Goal: Task Accomplishment & Management: Complete application form

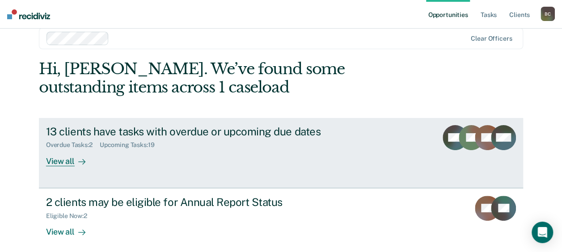
scroll to position [21, 0]
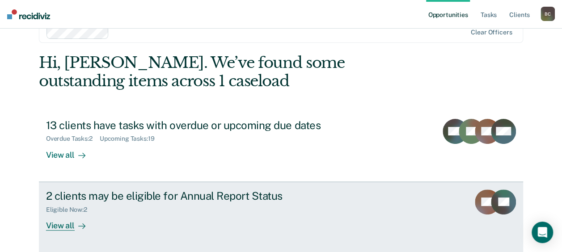
click at [58, 230] on div "View all" at bounding box center [71, 221] width 50 height 17
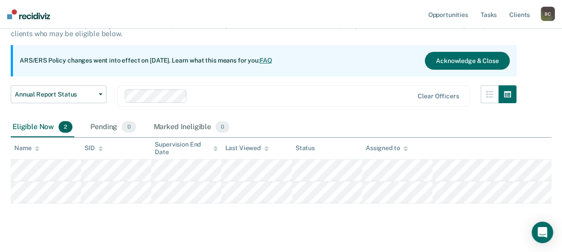
scroll to position [81, 0]
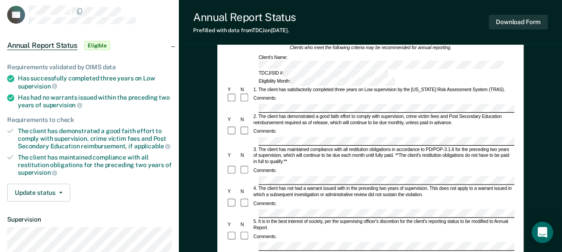
scroll to position [52, 0]
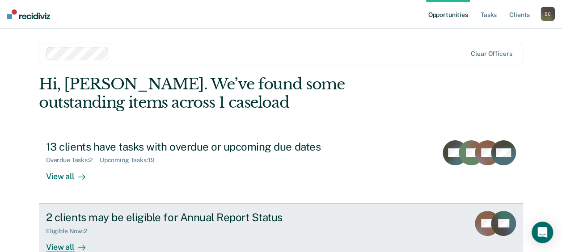
scroll to position [21, 0]
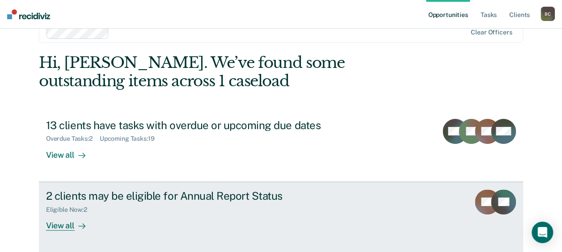
click at [62, 223] on div "View all" at bounding box center [71, 221] width 50 height 17
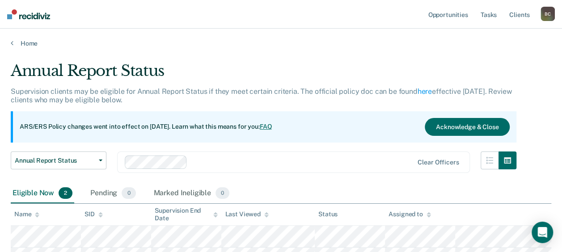
scroll to position [81, 0]
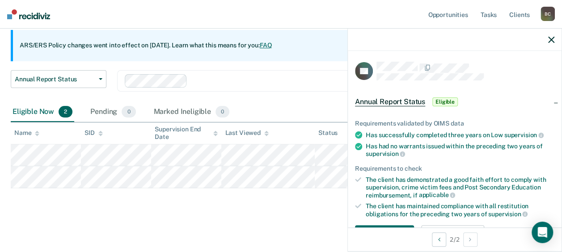
click at [315, 199] on div "Annual Report Status Supervision clients may be eligible for Annual Report Stat…" at bounding box center [281, 97] width 540 height 234
click at [551, 42] on icon "button" at bounding box center [551, 40] width 6 height 6
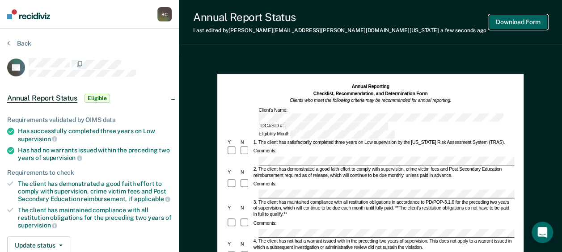
click at [508, 26] on button "Download Form" at bounding box center [517, 22] width 59 height 15
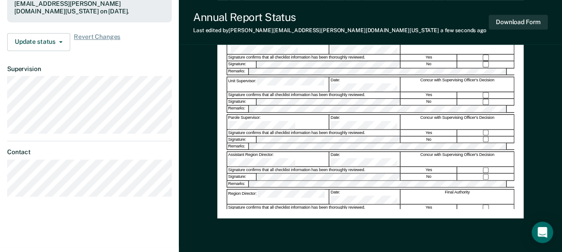
scroll to position [201, 0]
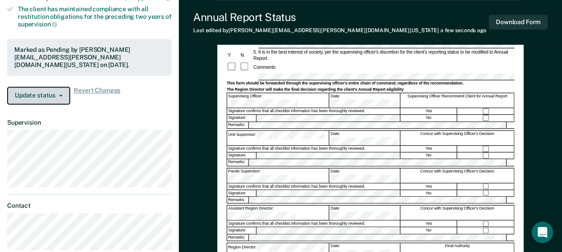
click at [50, 93] on button "Update status" at bounding box center [38, 96] width 63 height 18
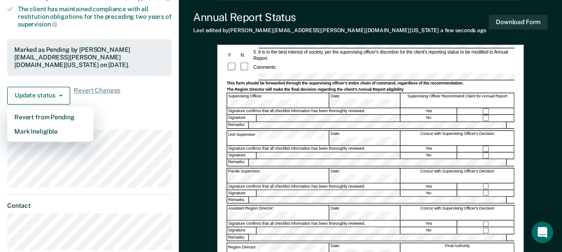
click at [59, 67] on div "Marked as Pending by [PERSON_NAME][EMAIL_ADDRESS][PERSON_NAME][DOMAIN_NAME][US_…" at bounding box center [89, 57] width 164 height 37
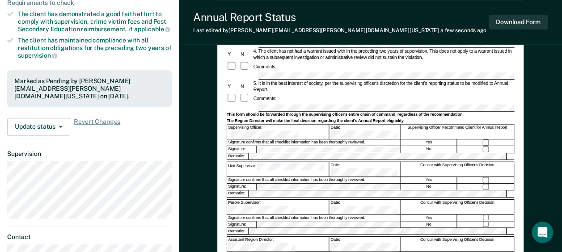
scroll to position [179, 0]
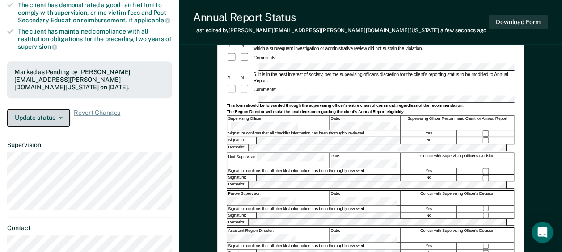
click at [53, 114] on button "Update status" at bounding box center [38, 118] width 63 height 18
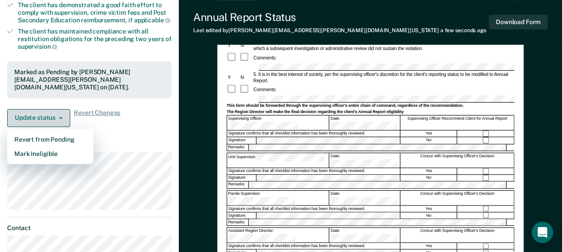
click at [53, 113] on button "Update status" at bounding box center [38, 118] width 63 height 18
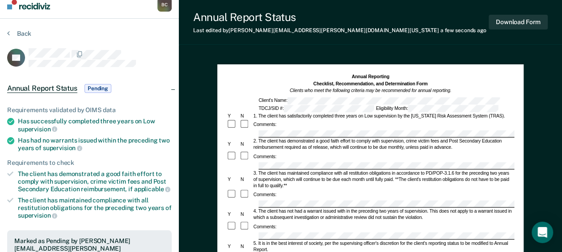
scroll to position [0, 0]
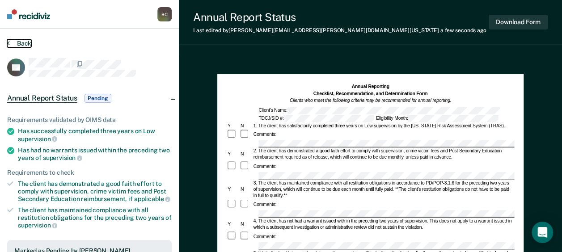
click at [30, 44] on button "Back" at bounding box center [19, 43] width 24 height 8
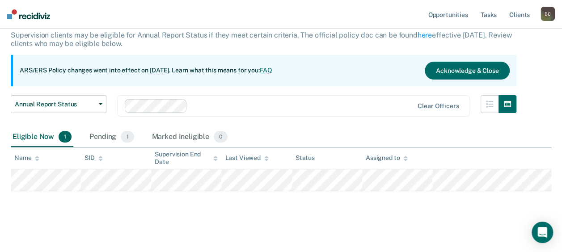
scroll to position [59, 0]
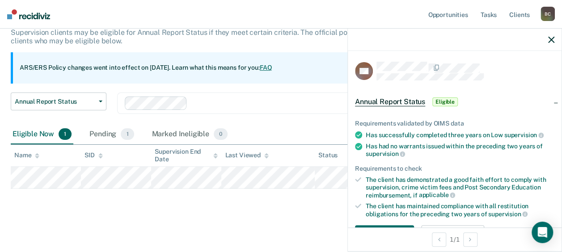
click at [274, 198] on div "Annual Report Status Supervision clients may be eligible for Annual Report Stat…" at bounding box center [281, 109] width 540 height 212
click at [551, 43] on div at bounding box center [455, 40] width 214 height 22
click at [552, 37] on icon "button" at bounding box center [551, 40] width 6 height 6
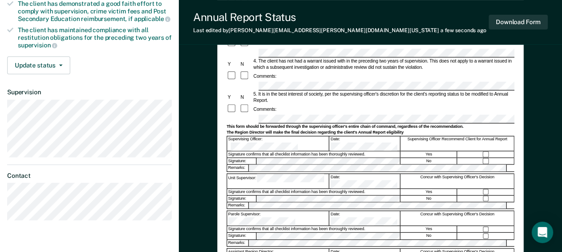
scroll to position [134, 0]
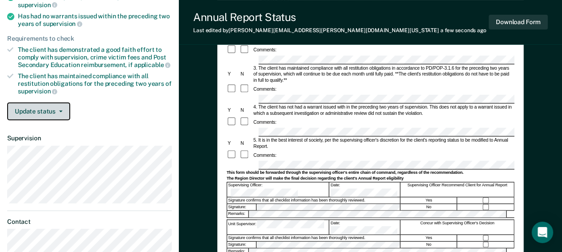
click at [44, 108] on button "Update status" at bounding box center [38, 111] width 63 height 18
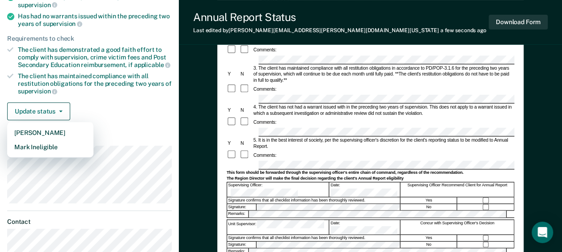
click at [113, 108] on div "Update status [PERSON_NAME] Mark Ineligible" at bounding box center [89, 111] width 164 height 18
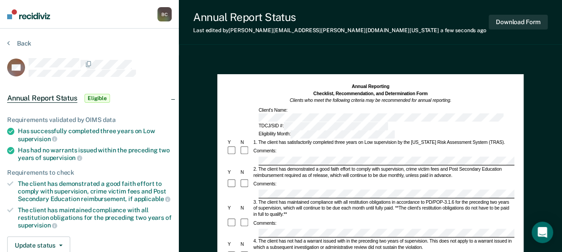
scroll to position [0, 0]
click at [517, 27] on button "Download Form" at bounding box center [517, 22] width 59 height 15
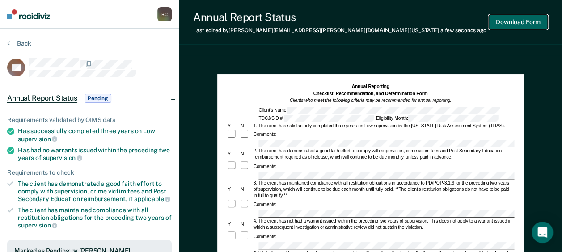
click at [521, 18] on button "Download Form" at bounding box center [517, 22] width 59 height 15
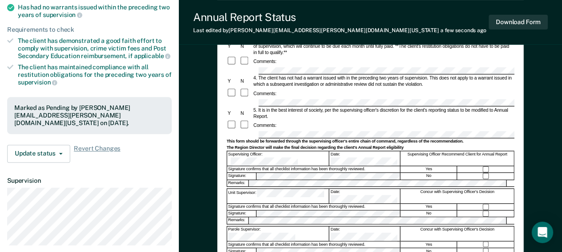
scroll to position [223, 0]
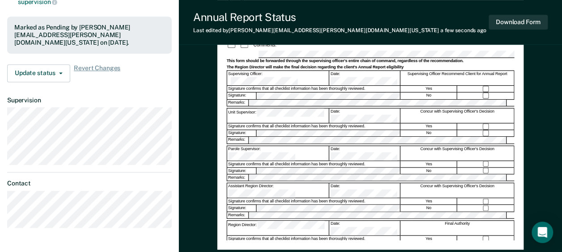
click at [520, 7] on div "Annual Report Status Last edited by [PERSON_NAME][EMAIL_ADDRESS][PERSON_NAME][D…" at bounding box center [370, 22] width 383 height 45
click at [532, 25] on button "Download Form" at bounding box center [517, 22] width 59 height 15
click at [513, 24] on button "Download Form" at bounding box center [517, 22] width 59 height 15
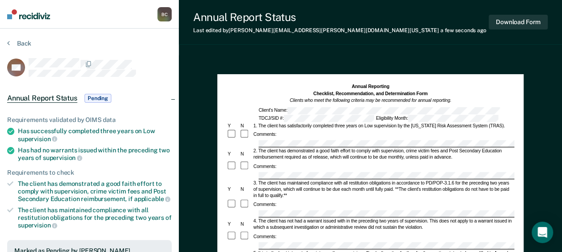
click at [14, 44] on button "Back" at bounding box center [19, 43] width 24 height 8
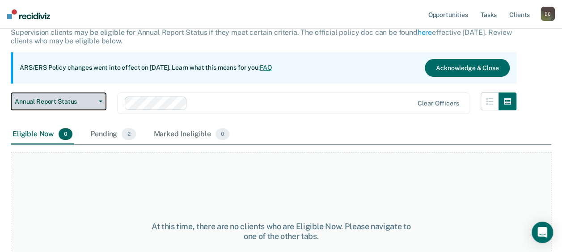
click at [90, 101] on span "Annual Report Status" at bounding box center [55, 102] width 80 height 8
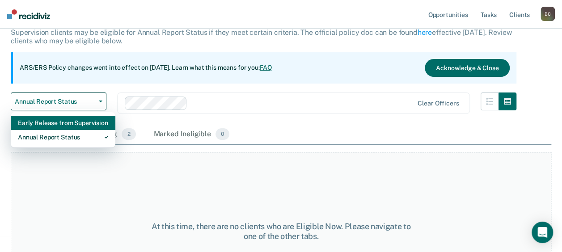
click at [90, 122] on div "Early Release from Supervision" at bounding box center [63, 123] width 90 height 14
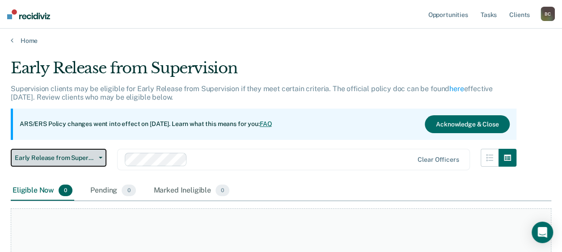
scroll to position [89, 0]
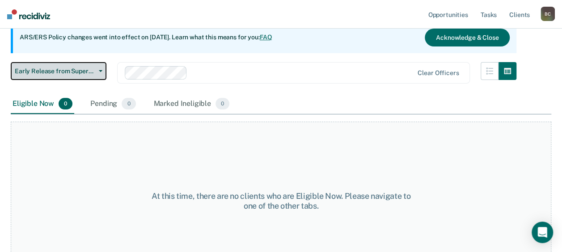
click at [83, 78] on button "Early Release from Supervision" at bounding box center [59, 71] width 96 height 18
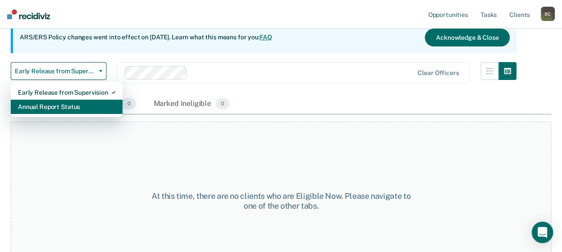
click at [84, 110] on div "Annual Report Status" at bounding box center [66, 107] width 97 height 14
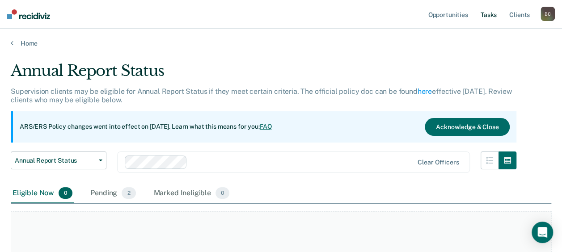
click at [495, 14] on link "Tasks" at bounding box center [488, 14] width 20 height 29
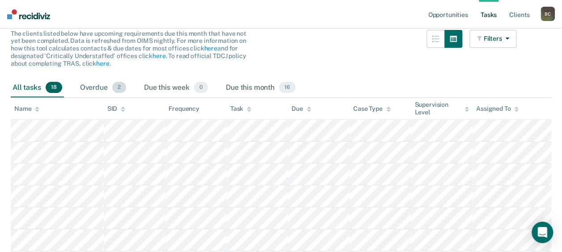
click at [87, 83] on div "Overdue 2" at bounding box center [103, 88] width 50 height 20
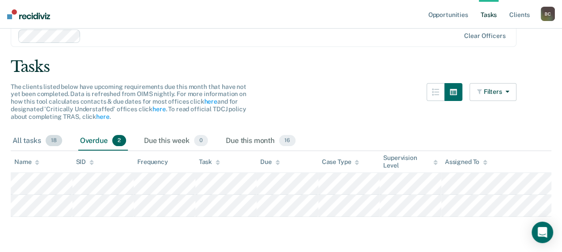
click at [27, 139] on div "All tasks 18" at bounding box center [37, 141] width 53 height 20
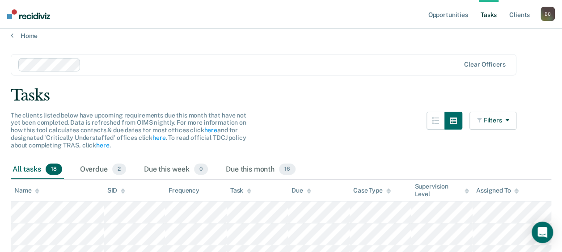
scroll to position [0, 0]
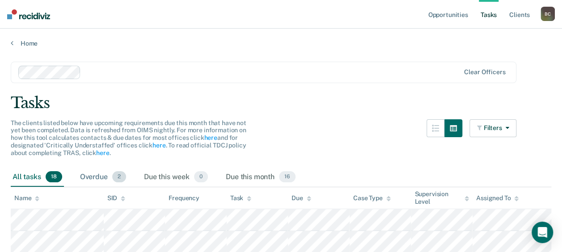
click at [99, 179] on div "Overdue 2" at bounding box center [103, 178] width 50 height 20
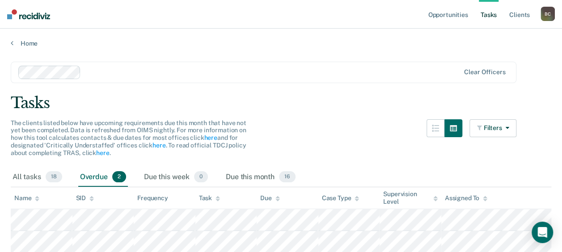
click at [9, 42] on div "Home" at bounding box center [281, 38] width 562 height 19
click at [11, 42] on div "Home" at bounding box center [281, 38] width 562 height 19
click at [26, 41] on link "Home" at bounding box center [281, 43] width 540 height 8
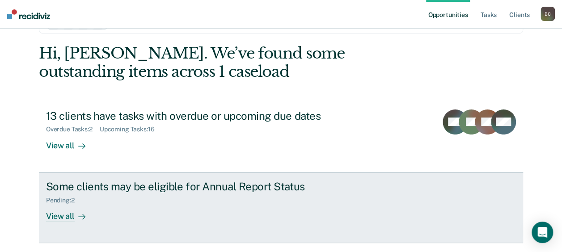
scroll to position [57, 0]
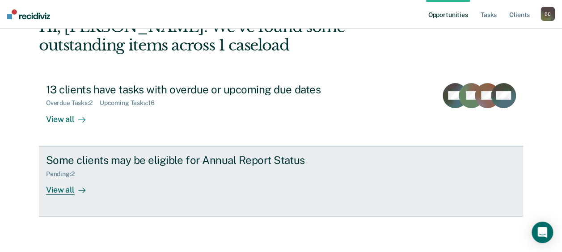
click at [75, 190] on div at bounding box center [80, 190] width 11 height 10
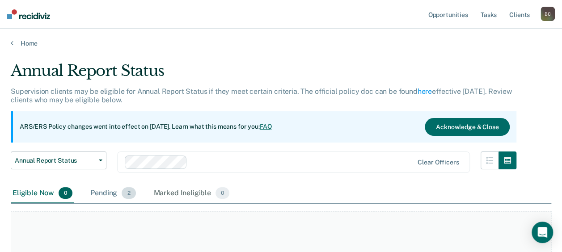
click at [103, 195] on div "Pending 2" at bounding box center [112, 194] width 49 height 20
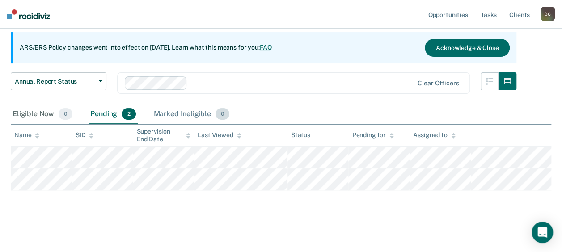
scroll to position [81, 0]
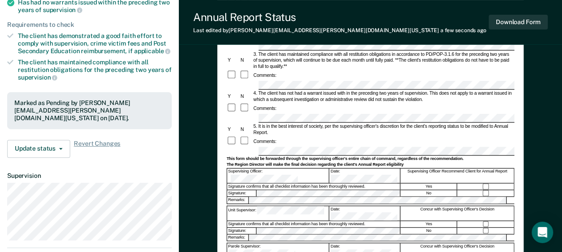
scroll to position [134, 0]
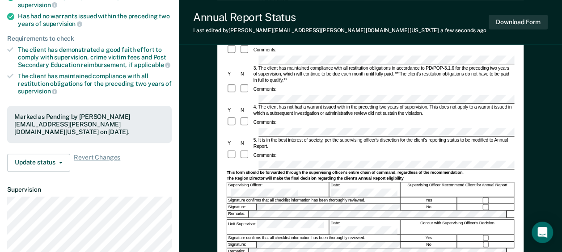
click at [203, 132] on div "Annual Reporting Checklist, Recommendation, and Determination Form Clients who …" at bounding box center [370, 164] width 383 height 487
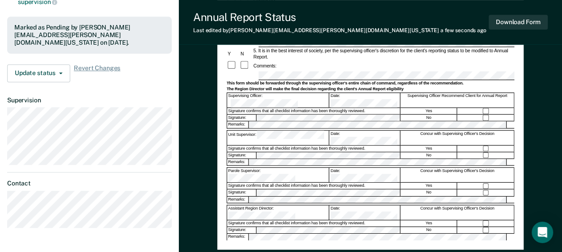
scroll to position [179, 0]
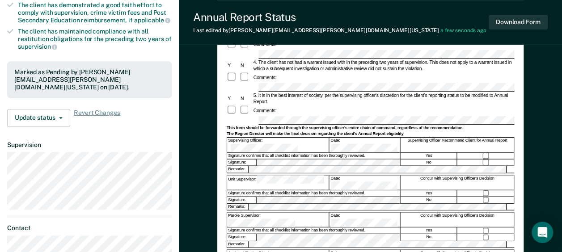
click at [540, 126] on div "Annual Reporting Checklist, Recommendation, and Determination Form Clients who …" at bounding box center [370, 120] width 383 height 487
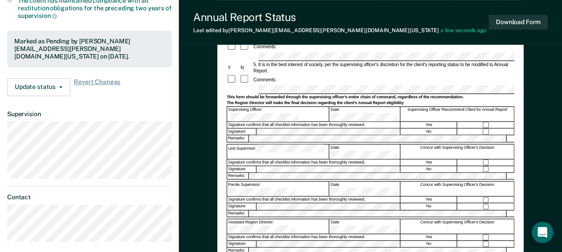
scroll to position [223, 0]
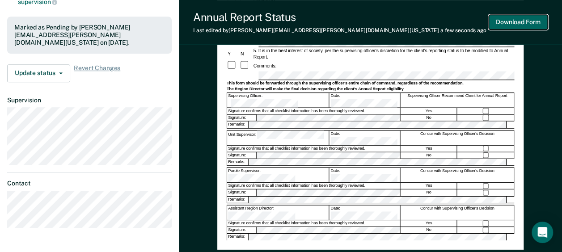
click at [515, 26] on button "Download Form" at bounding box center [517, 22] width 59 height 15
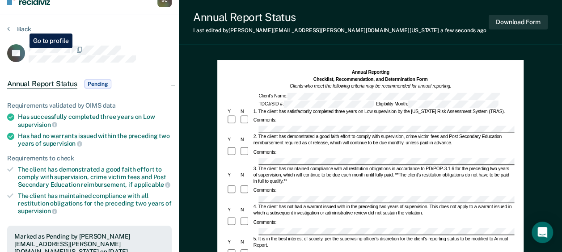
scroll to position [0, 0]
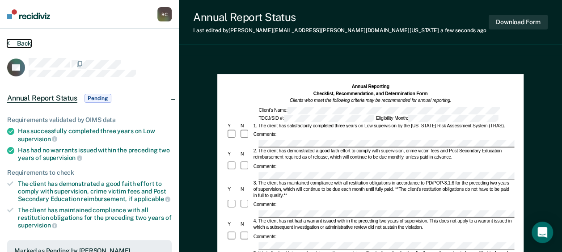
click at [17, 46] on button "Back" at bounding box center [19, 43] width 24 height 8
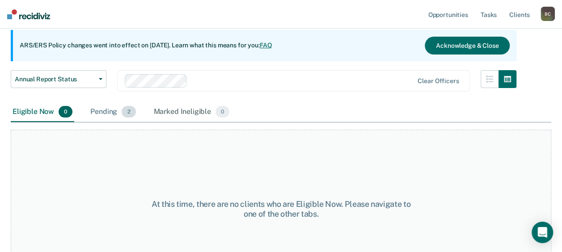
click at [102, 114] on div "Pending 2" at bounding box center [112, 112] width 49 height 20
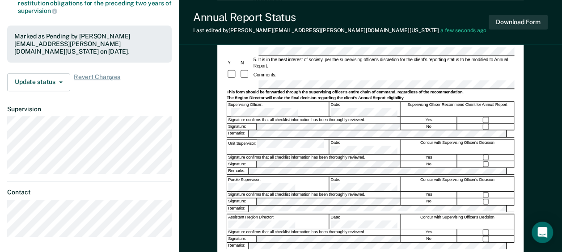
scroll to position [223, 0]
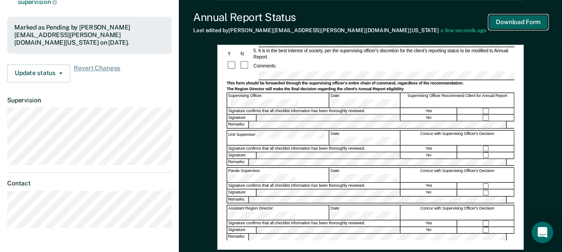
click at [532, 25] on button "Download Form" at bounding box center [517, 22] width 59 height 15
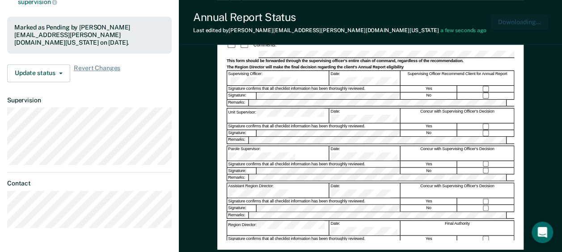
scroll to position [0, 0]
